Goal: Task Accomplishment & Management: Complete application form

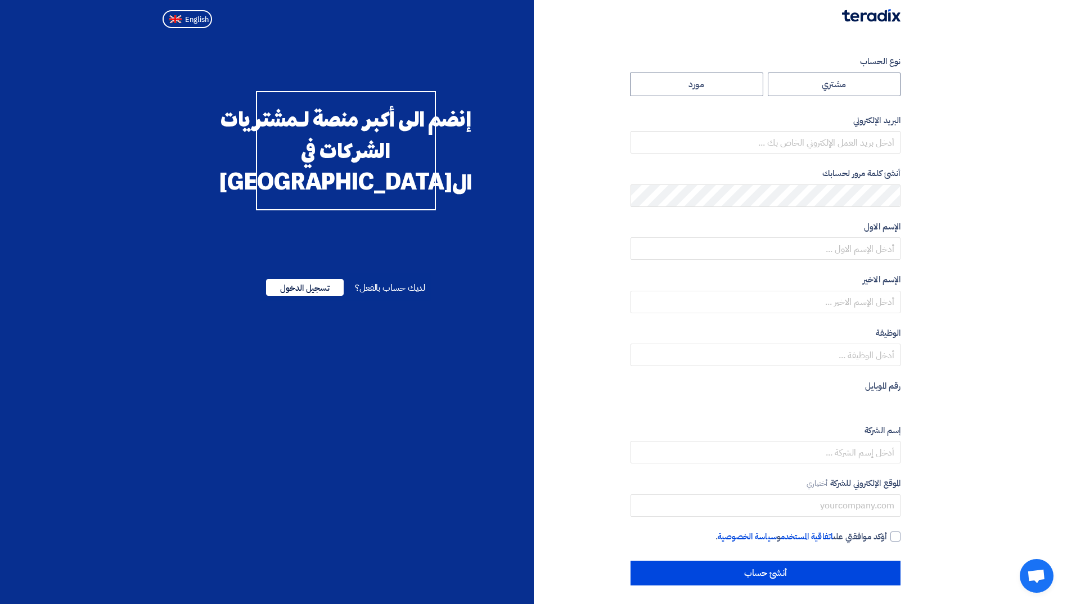
radio input "true"
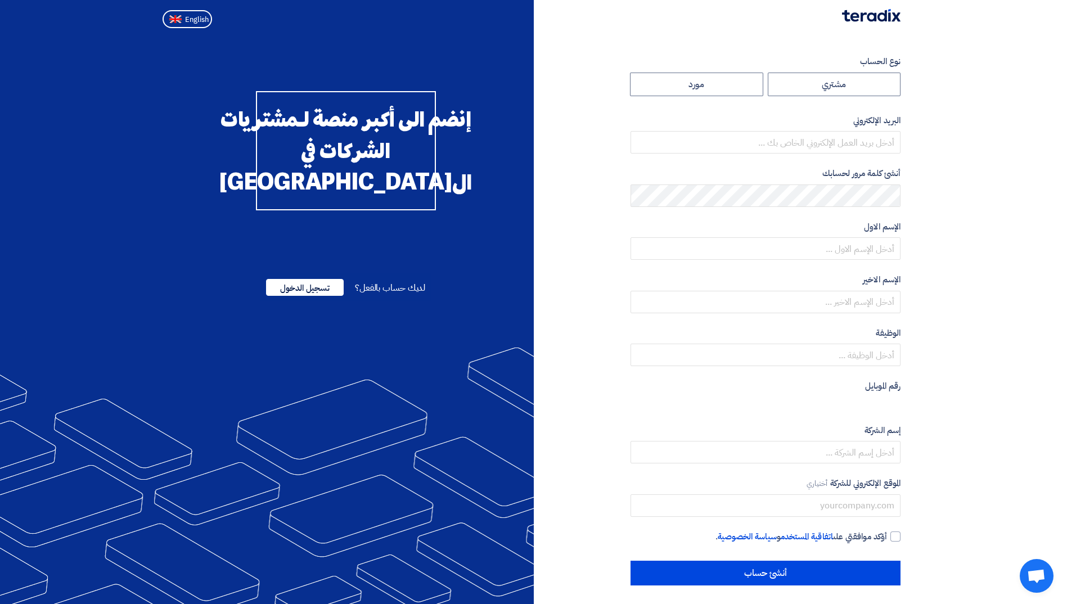
type input "[PERSON_NAME][EMAIL_ADDRESS][DOMAIN_NAME]"
type input "Arabian Centres Co."
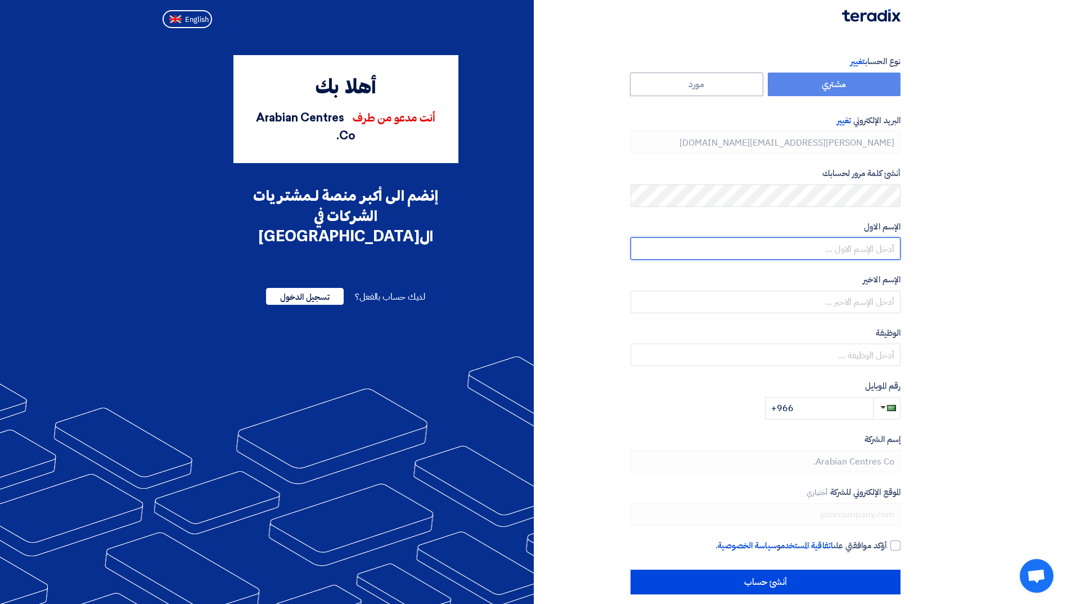
click at [846, 242] on input "text" at bounding box center [766, 248] width 270 height 23
type input "[PERSON_NAME]"
click at [946, 272] on section "نوع الحساب تغيير مشتري مورد البريد الإلكتروني تغيير [EMAIL_ADDRESS][DOMAIN_NAME…" at bounding box center [533, 325] width 1067 height 585
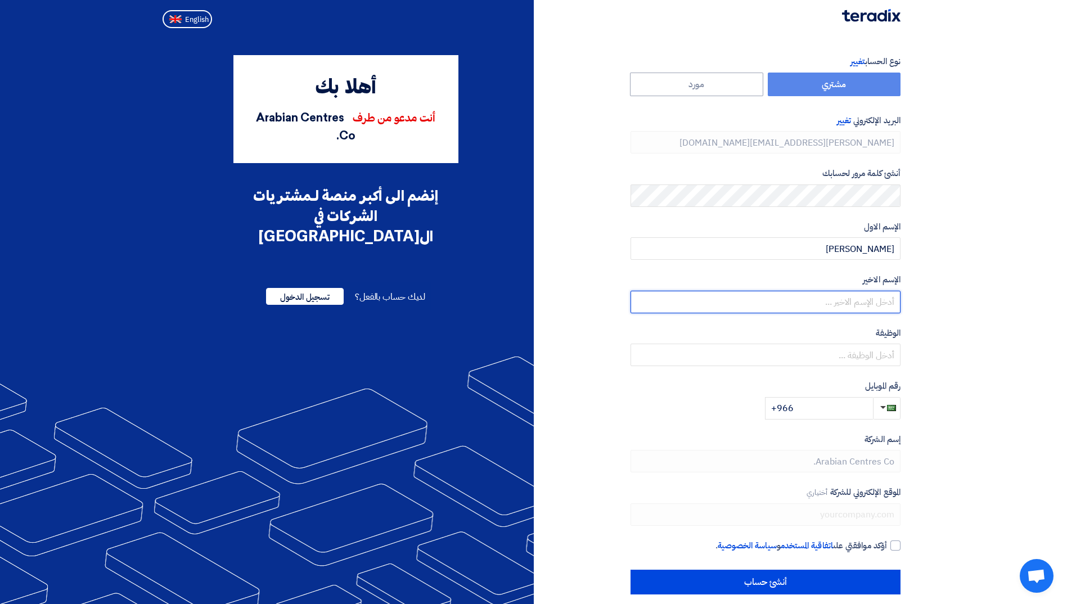
click at [872, 303] on input "text" at bounding box center [766, 302] width 270 height 23
type input "Alhajailan"
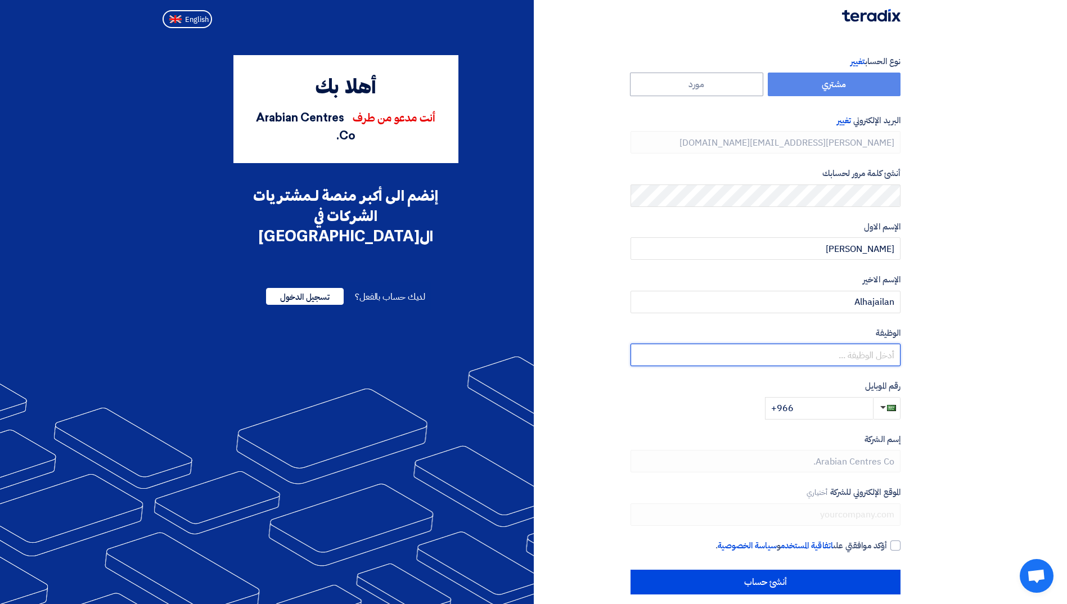
click at [873, 361] on input "text" at bounding box center [766, 355] width 270 height 23
type input "Document Control Manager"
click at [846, 404] on input "+966" at bounding box center [819, 408] width 108 height 23
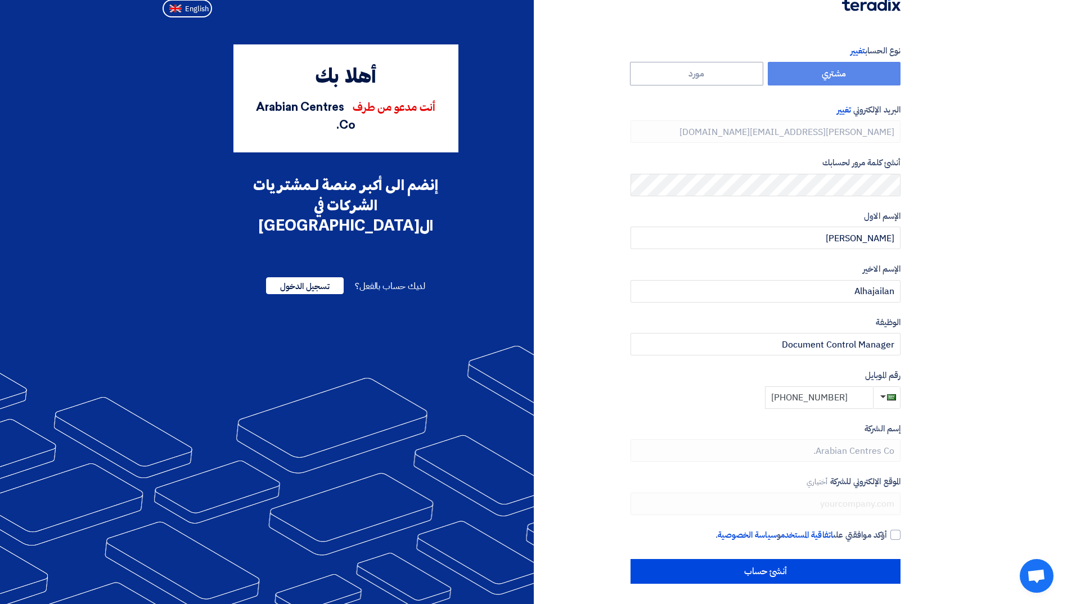
scroll to position [13, 0]
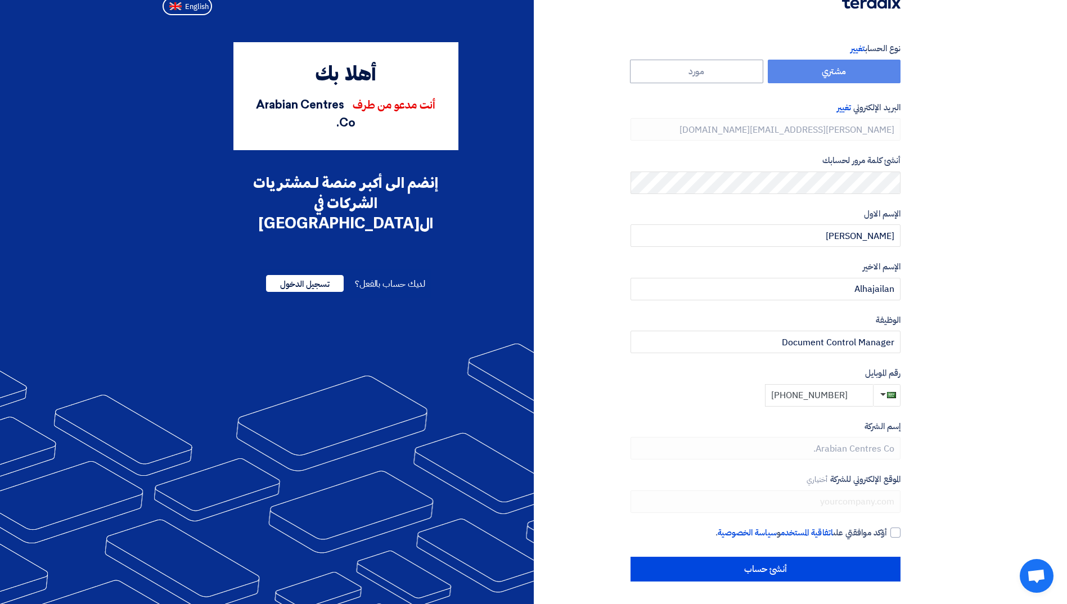
type input "[PHONE_NUMBER]"
click at [893, 535] on div at bounding box center [896, 533] width 10 height 10
click at [887, 535] on input "أؤكد موافقتي على اتفاقية المستخدم و سياسة الخصوصية ." at bounding box center [752, 538] width 270 height 23
checkbox input "true"
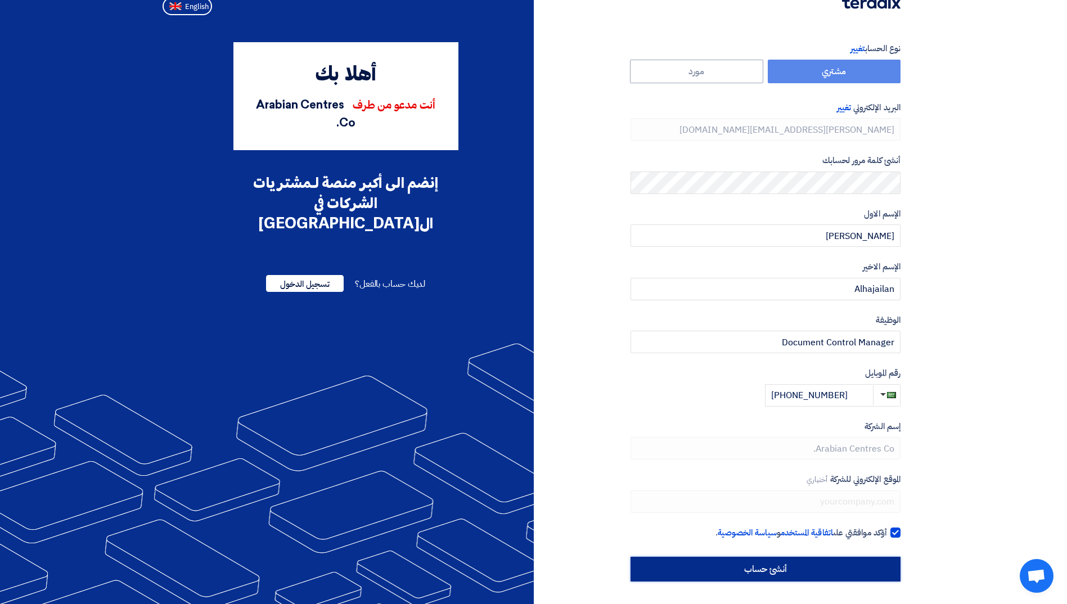
click at [790, 566] on input "أنشئ حساب" at bounding box center [766, 569] width 270 height 25
